Goal: Book appointment/travel/reservation

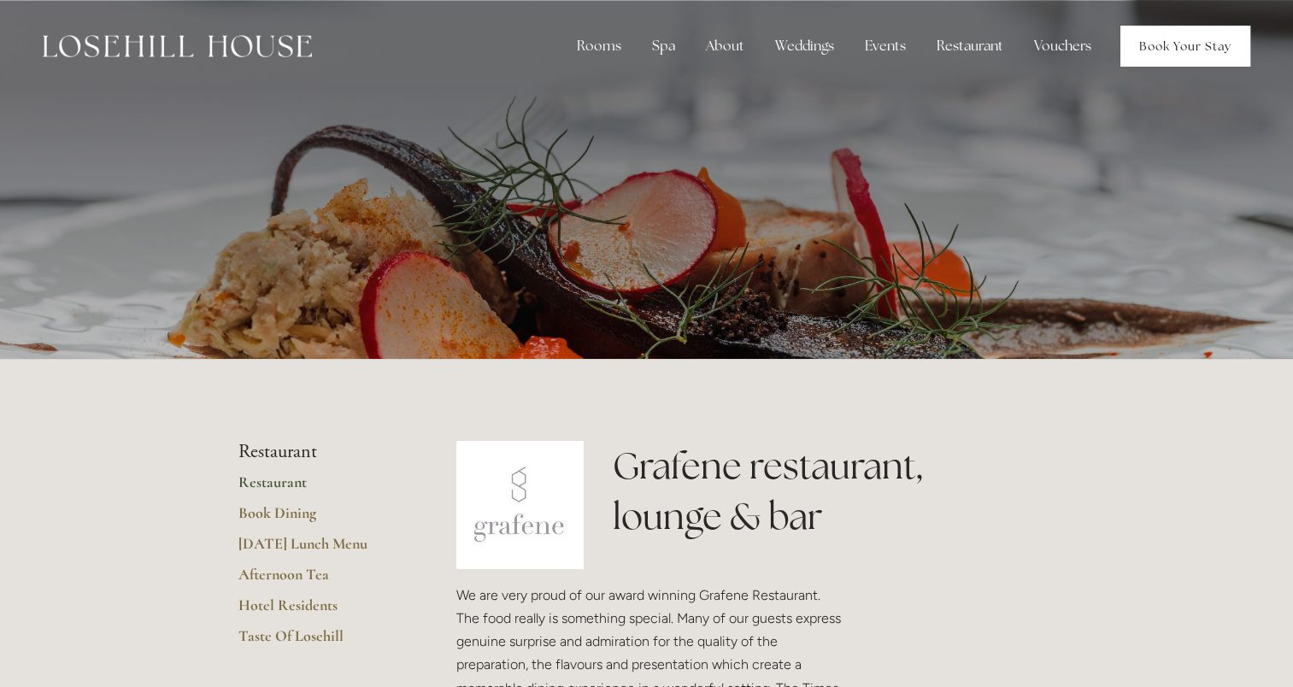
click at [1162, 50] on link "Book Your Stay" at bounding box center [1186, 46] width 130 height 41
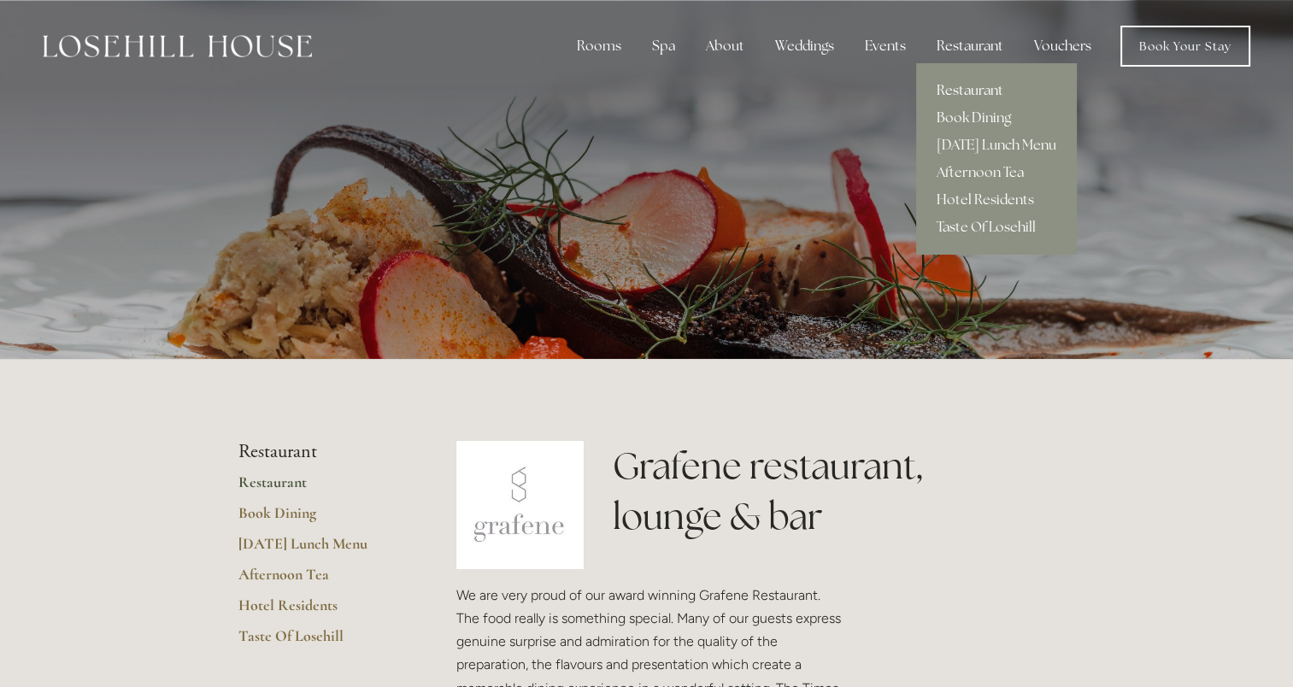
click at [971, 91] on link "Restaurant" at bounding box center [996, 90] width 161 height 27
